Goal: Complete application form

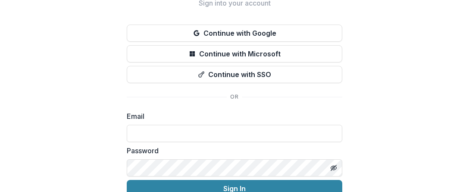
scroll to position [50, 0]
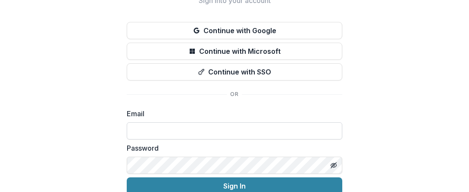
click at [230, 128] on input at bounding box center [234, 130] width 215 height 17
type input "**********"
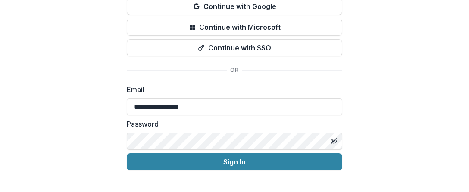
scroll to position [74, 0]
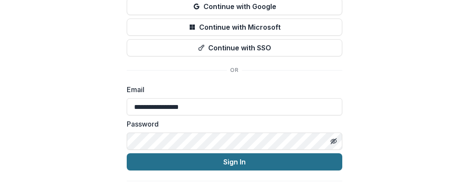
click at [199, 163] on button "Sign In" at bounding box center [234, 161] width 215 height 17
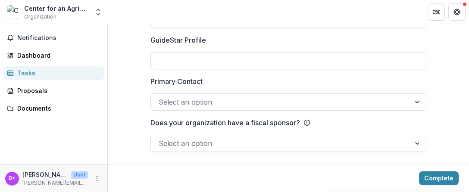
scroll to position [1335, 0]
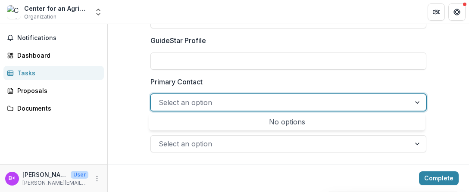
click at [255, 106] on div at bounding box center [280, 102] width 244 height 12
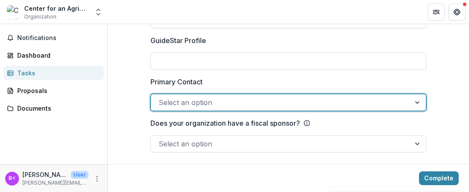
click at [255, 106] on div at bounding box center [280, 102] width 244 height 12
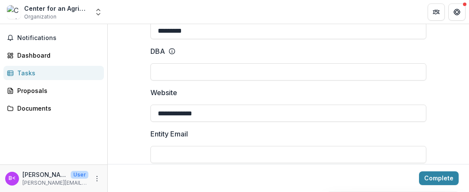
scroll to position [140, 0]
click at [289, 72] on input "DBA" at bounding box center [288, 70] width 276 height 17
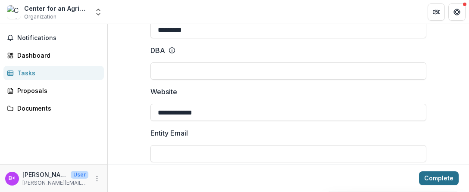
click at [425, 175] on button "Complete" at bounding box center [439, 178] width 40 height 14
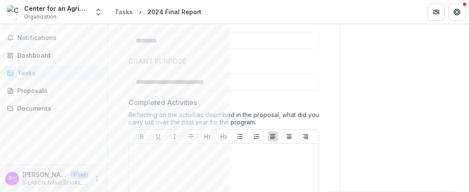
scroll to position [0, 0]
